Goal: Complete application form

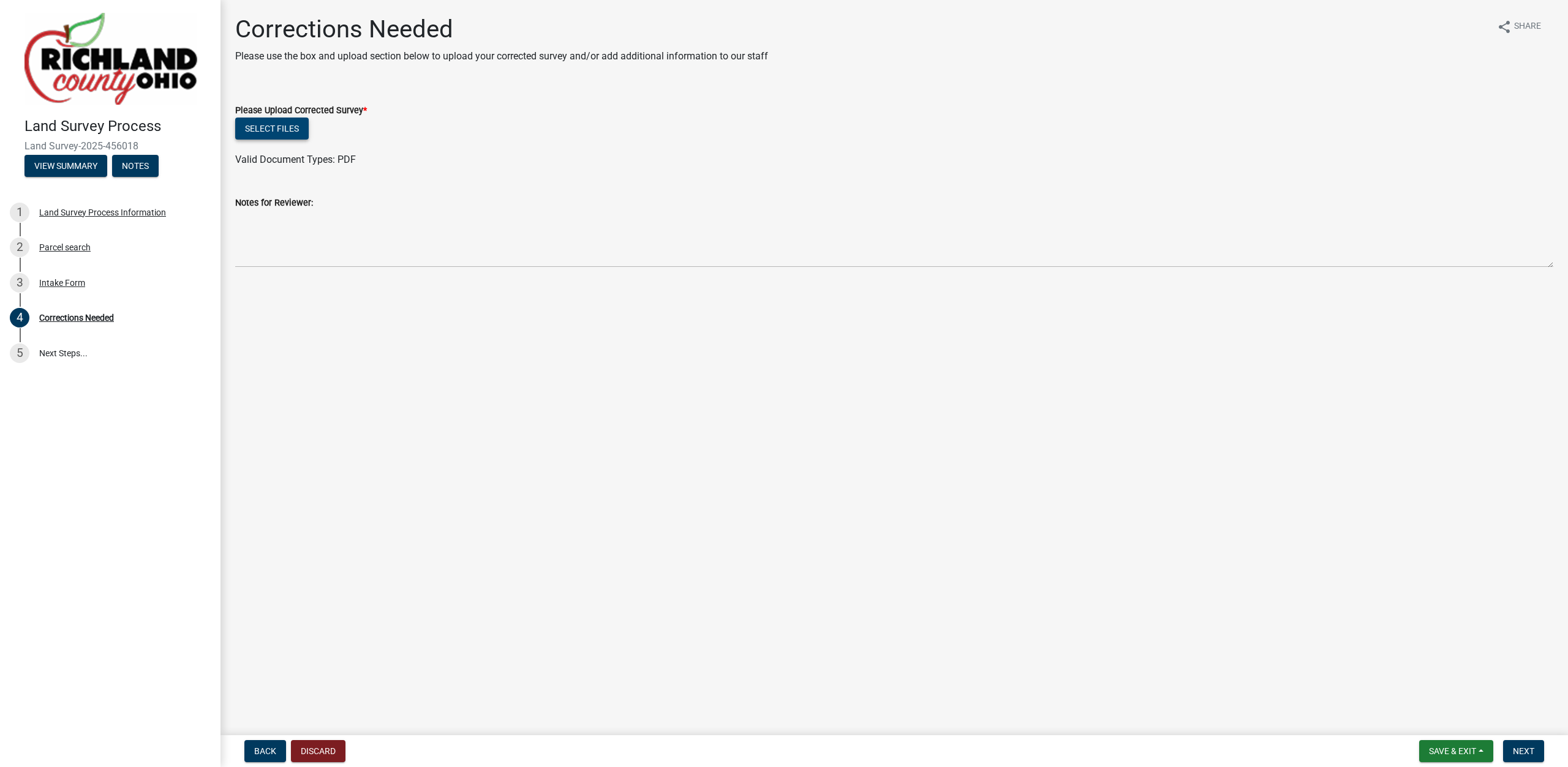
click at [262, 132] on button "Select files" at bounding box center [272, 128] width 74 height 22
click at [1513, 744] on button "Next" at bounding box center [1523, 751] width 41 height 22
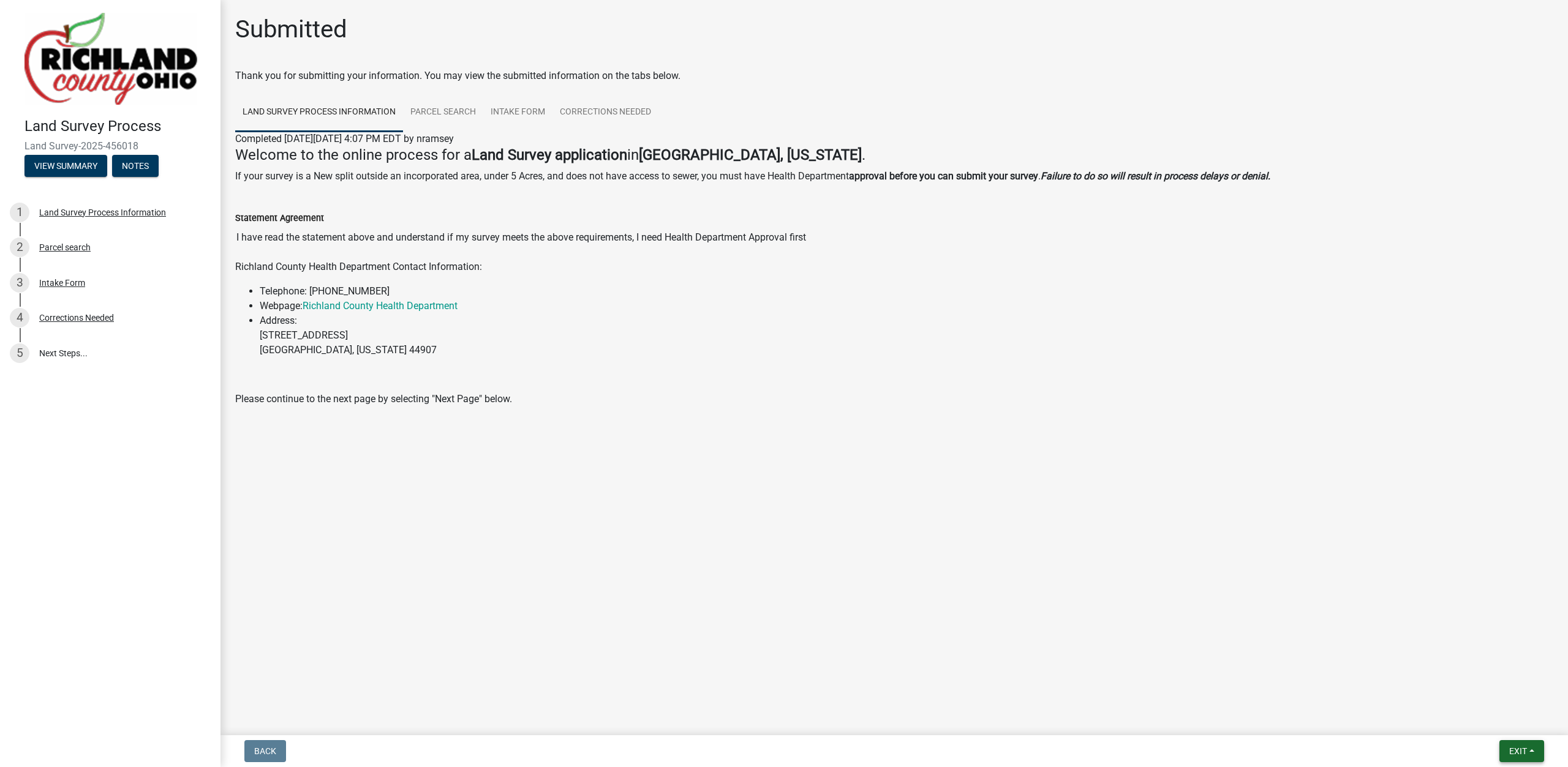
click at [1513, 744] on button "Exit" at bounding box center [1521, 751] width 44 height 22
click at [1498, 708] on button "Save & Exit" at bounding box center [1494, 719] width 98 height 29
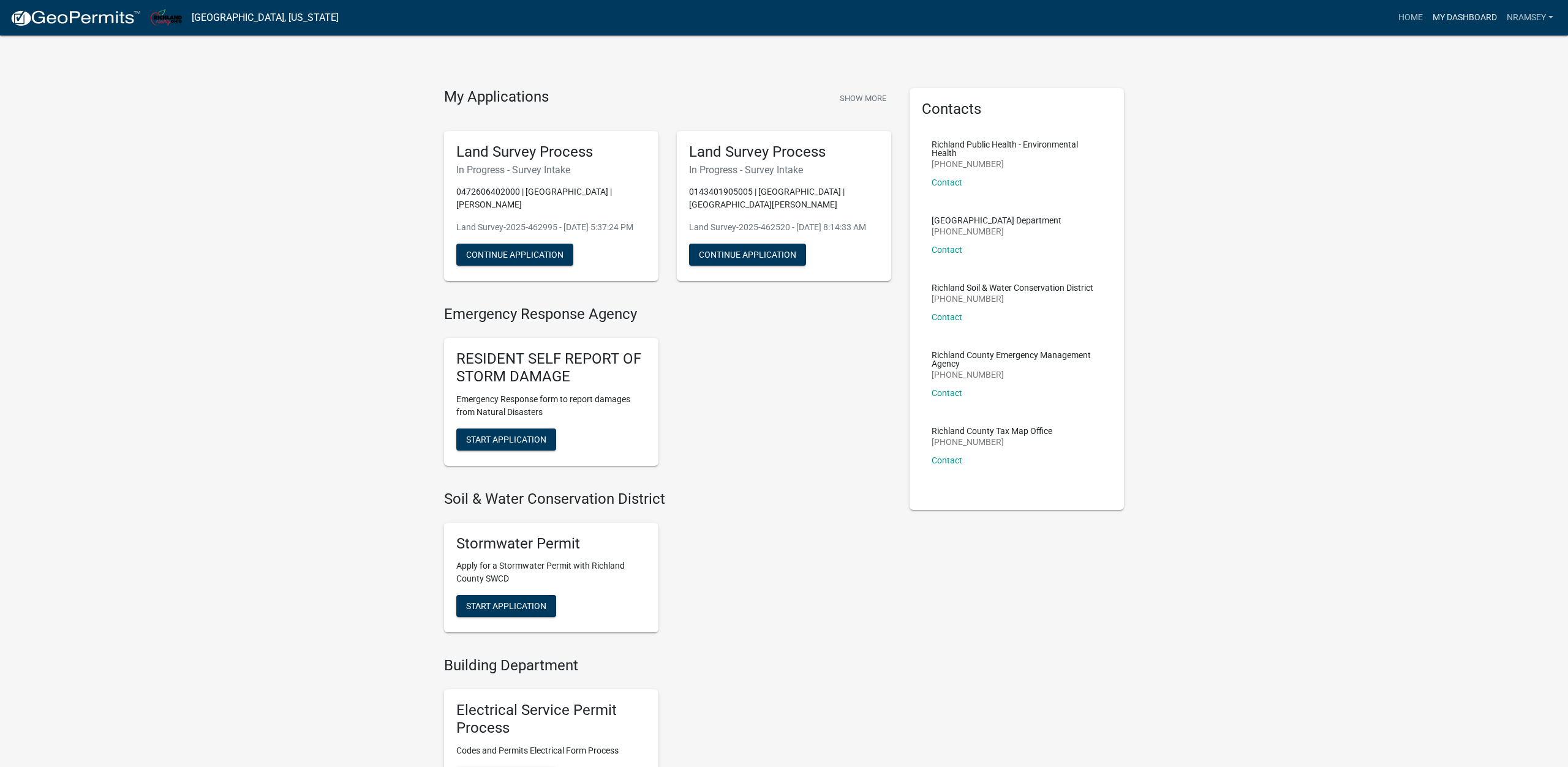
click at [1473, 13] on link "My Dashboard" at bounding box center [1464, 18] width 74 height 23
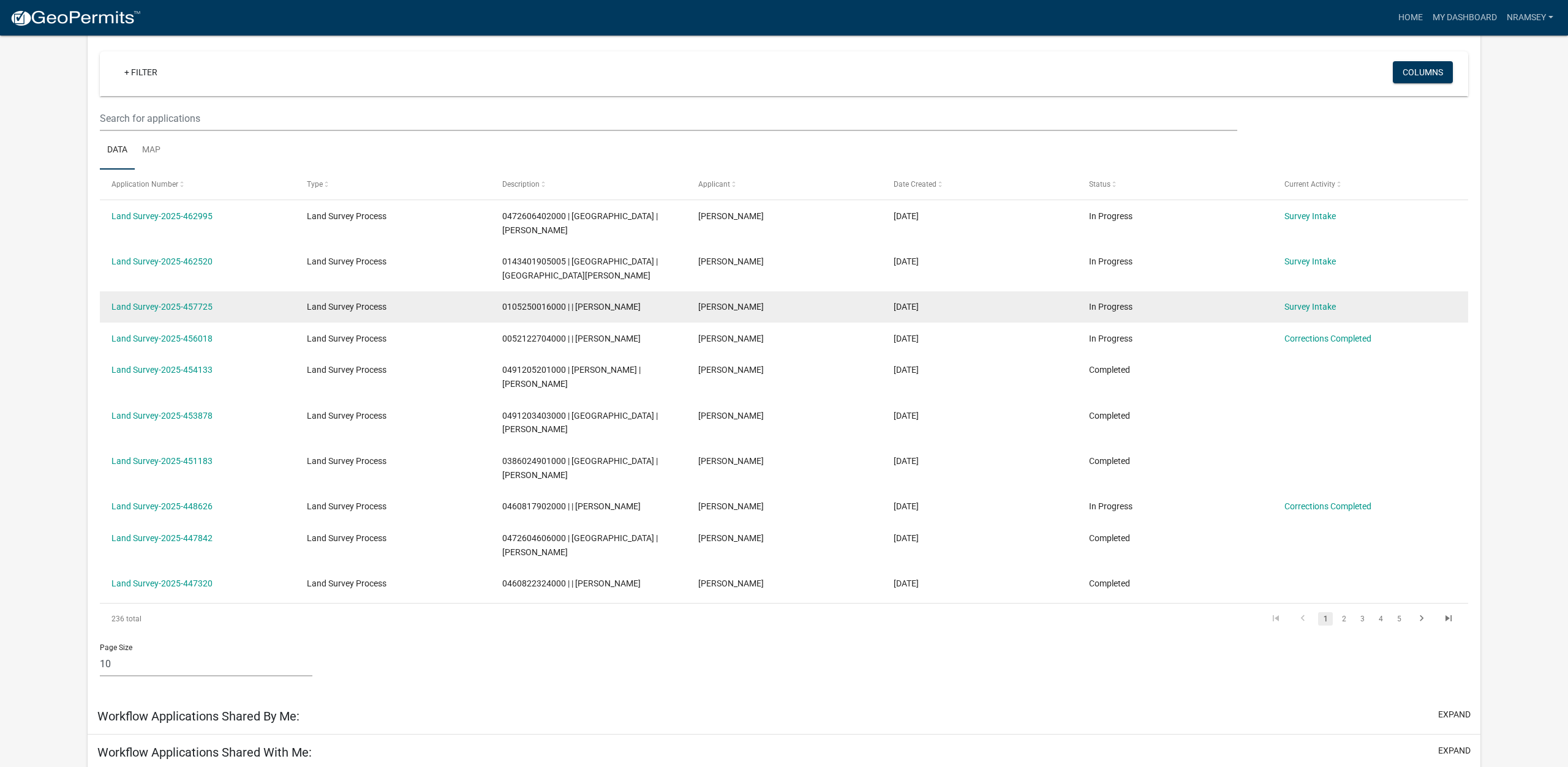
scroll to position [103, 0]
